Goal: Task Accomplishment & Management: Manage account settings

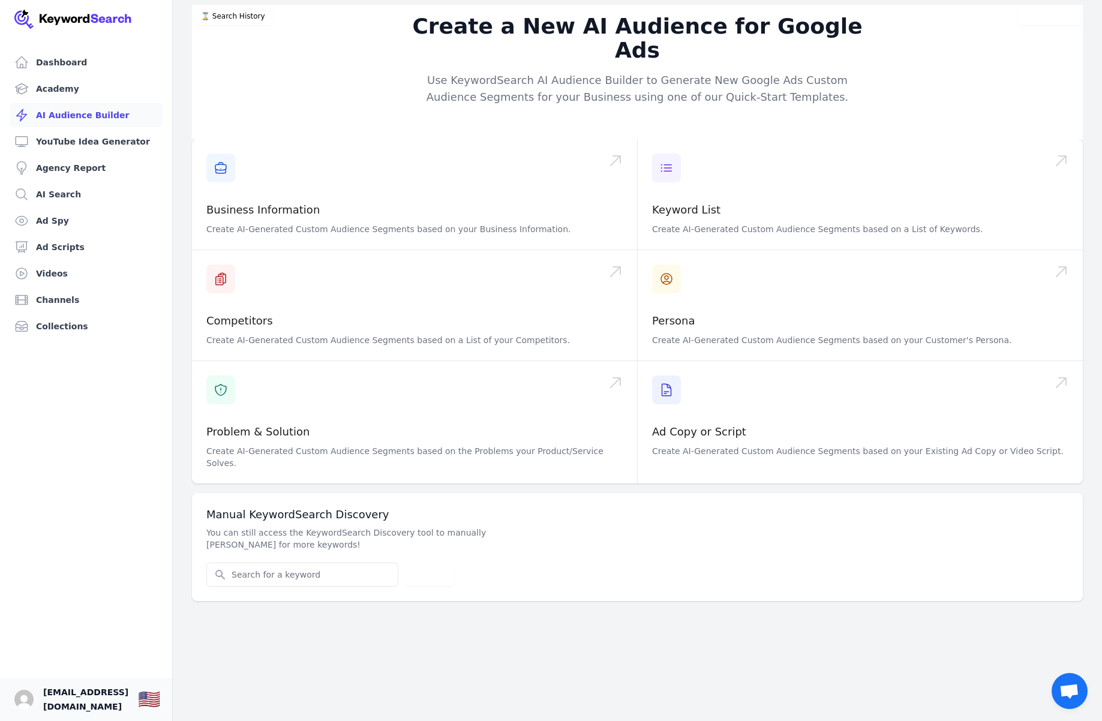
click at [88, 696] on span "[EMAIL_ADDRESS][DOMAIN_NAME]" at bounding box center [85, 699] width 85 height 29
click at [21, 693] on img "Open user button" at bounding box center [23, 699] width 19 height 19
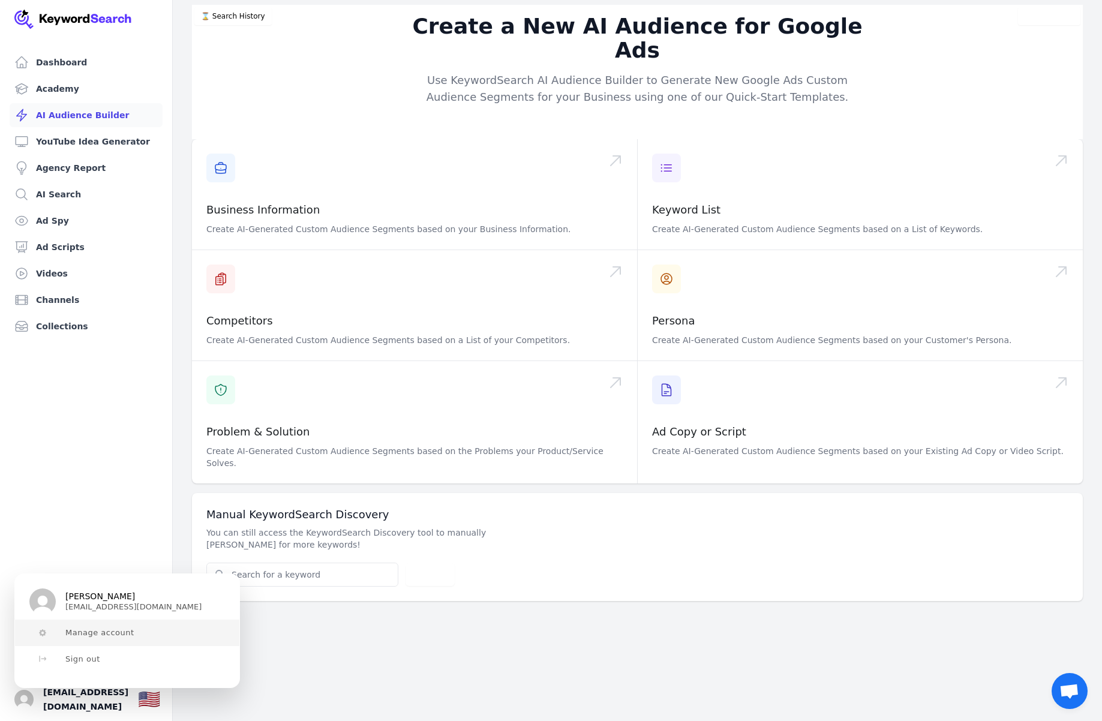
click at [86, 636] on span "Manage account" at bounding box center [99, 633] width 69 height 10
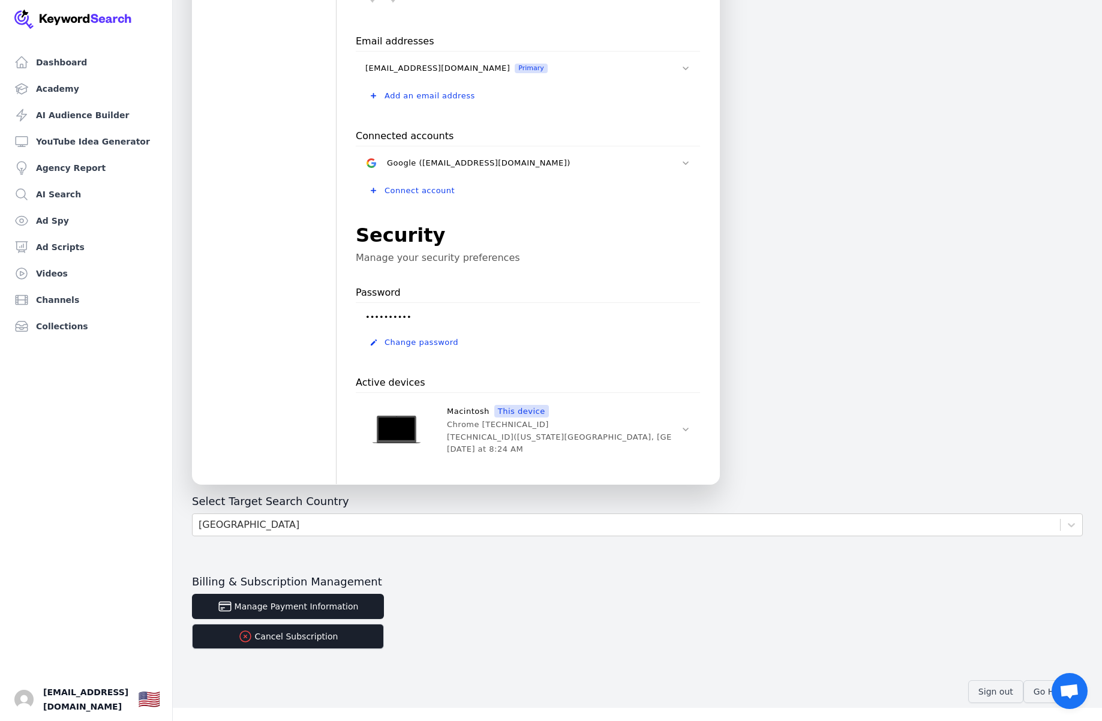
scroll to position [186, 0]
click at [314, 634] on button "Cancel Subscription" at bounding box center [288, 634] width 192 height 25
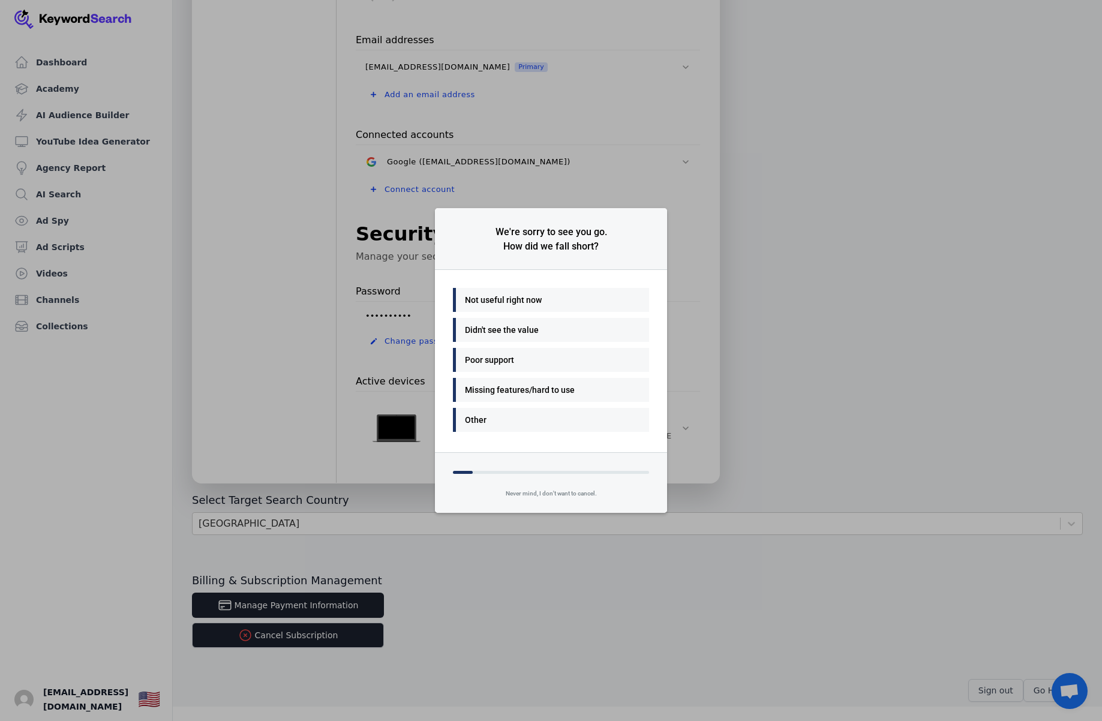
click at [528, 299] on div "Not useful right now" at bounding box center [548, 300] width 166 height 14
click at [521, 301] on div "Many things - I'll be back" at bounding box center [548, 300] width 166 height 14
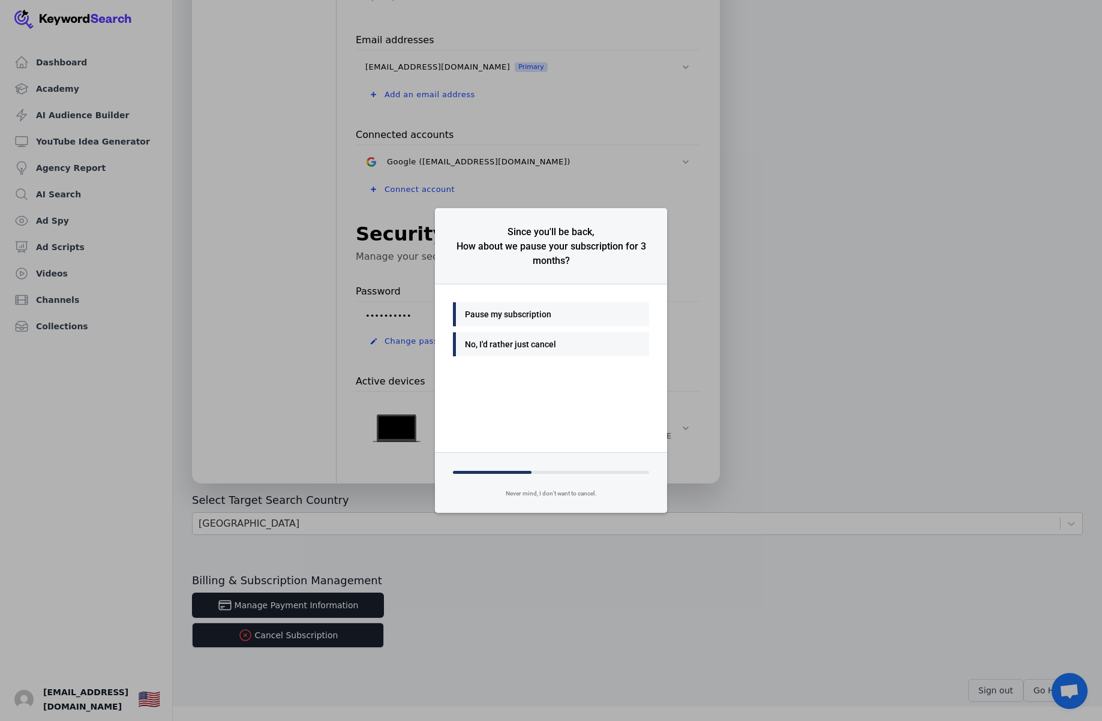
click at [518, 345] on div "No, I'd rather just cancel" at bounding box center [548, 344] width 166 height 14
click at [516, 351] on div "No, I'd rather just cancel" at bounding box center [548, 344] width 166 height 14
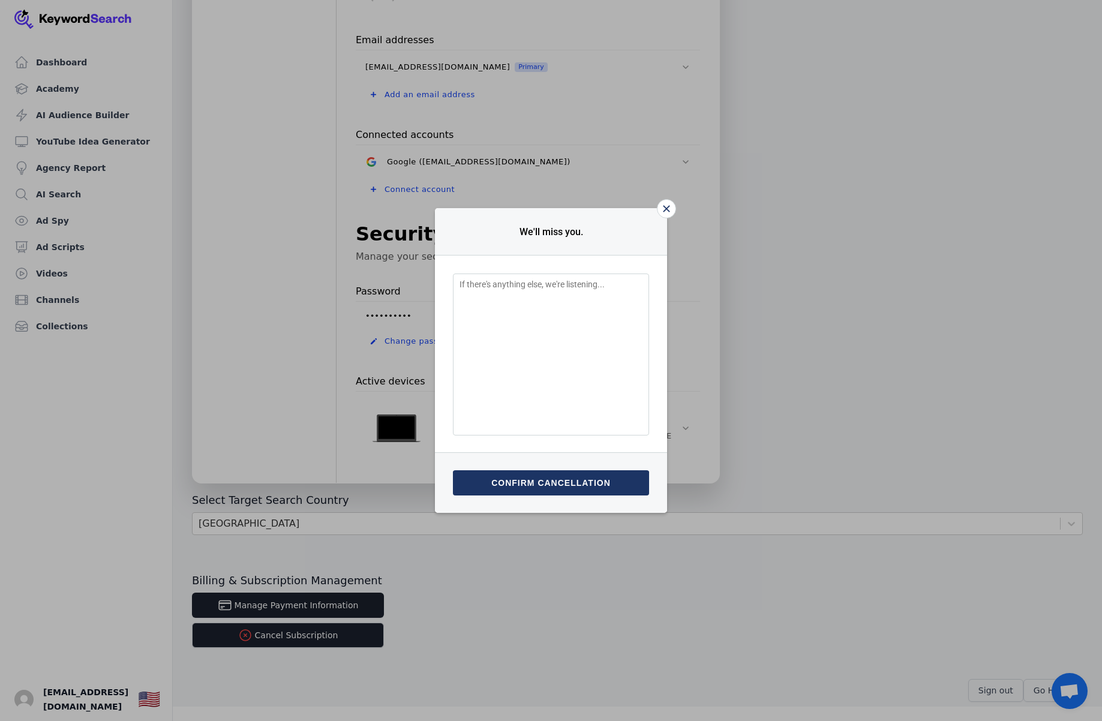
click at [530, 482] on button "Confirm cancellation" at bounding box center [551, 482] width 196 height 25
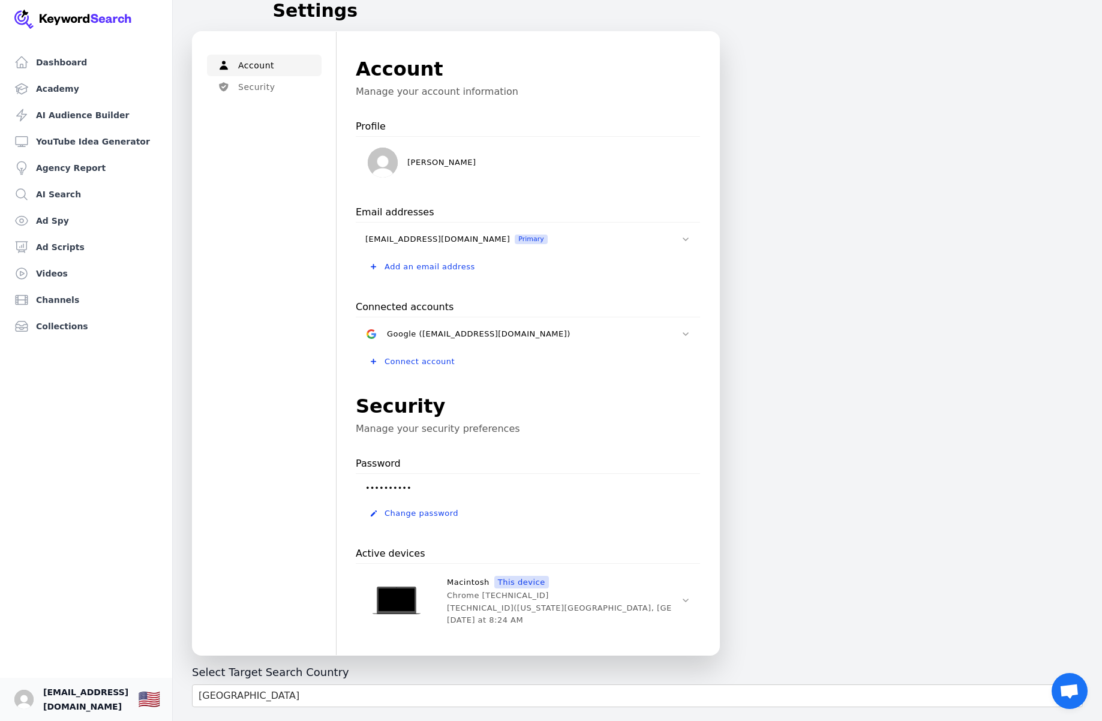
click at [76, 704] on span "[EMAIL_ADDRESS][DOMAIN_NAME]" at bounding box center [85, 699] width 85 height 29
